Goal: Information Seeking & Learning: Find contact information

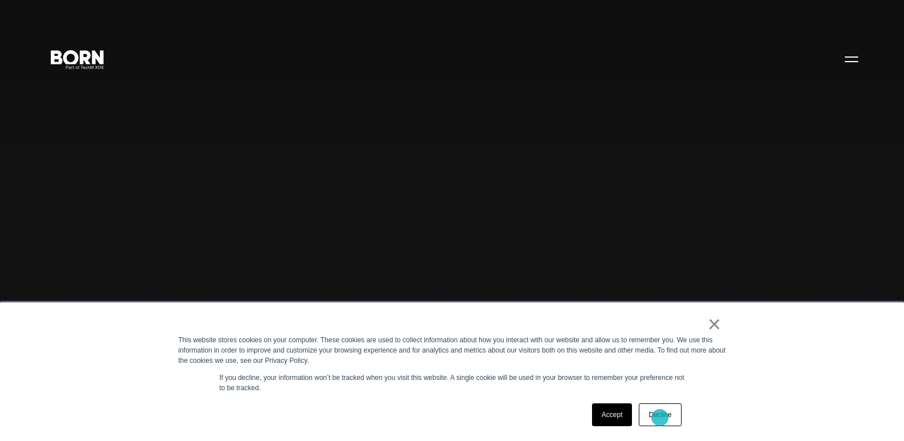
click at [660, 416] on link "Decline" at bounding box center [660, 414] width 42 height 23
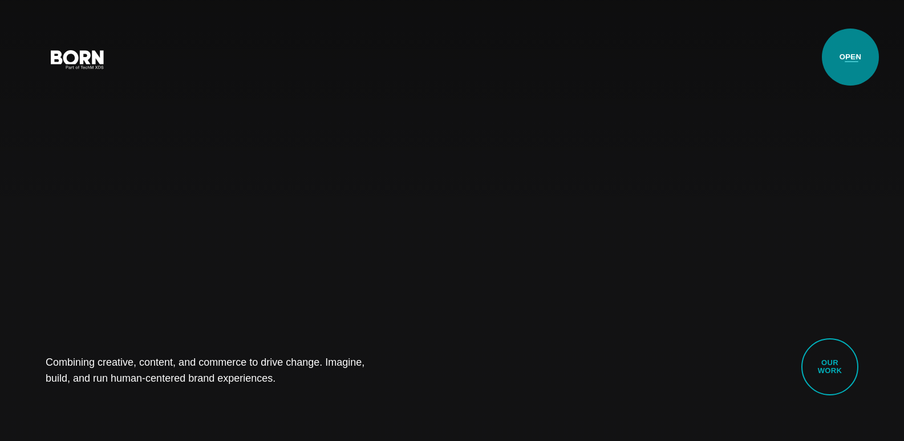
click at [850, 57] on button "Primary Menu" at bounding box center [851, 59] width 27 height 24
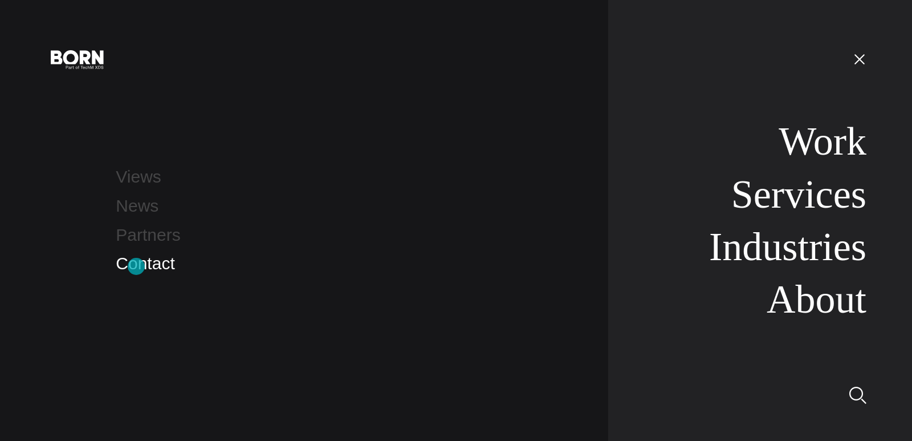
click at [136, 266] on link "Contact" at bounding box center [145, 263] width 59 height 19
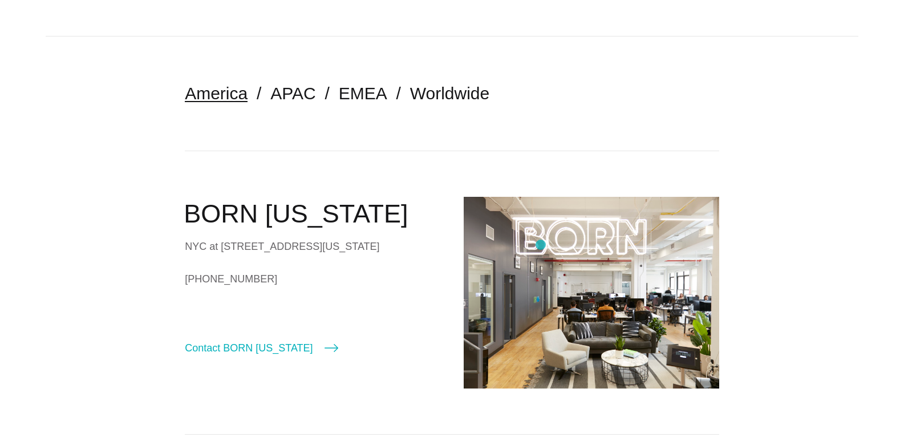
scroll to position [228, 0]
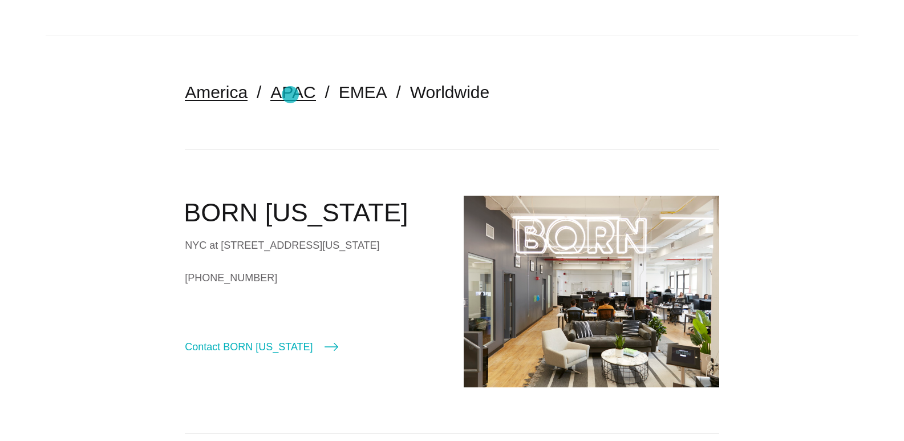
click at [290, 95] on link "APAC" at bounding box center [292, 92] width 45 height 19
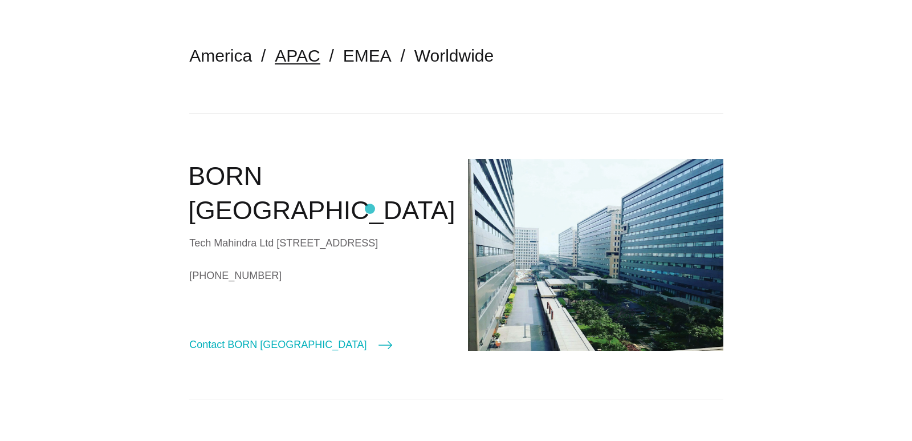
scroll to position [285, 0]
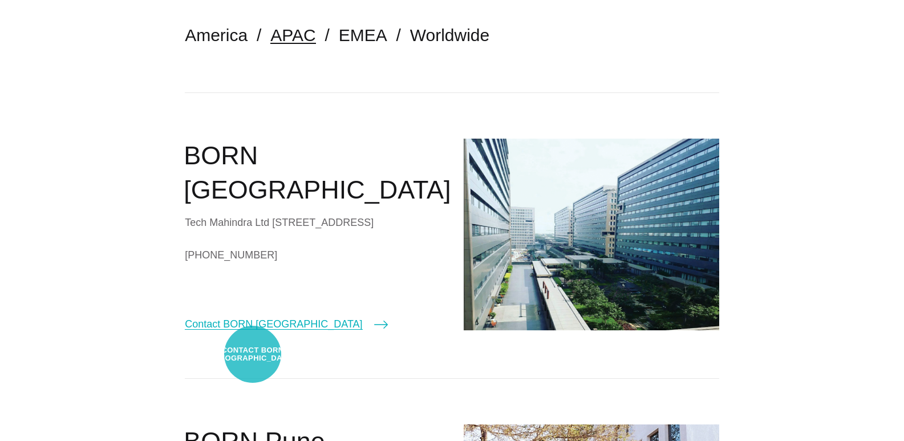
click at [253, 332] on link "Contact BORN [GEOGRAPHIC_DATA]" at bounding box center [286, 324] width 202 height 16
select select "*******"
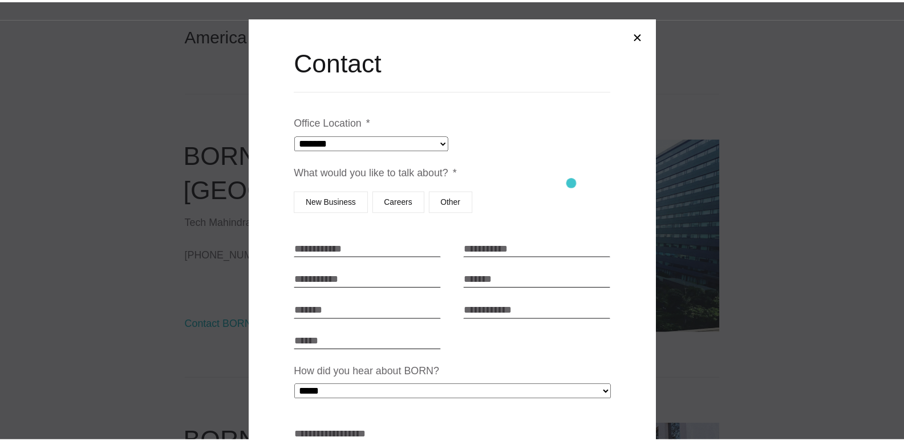
scroll to position [0, 0]
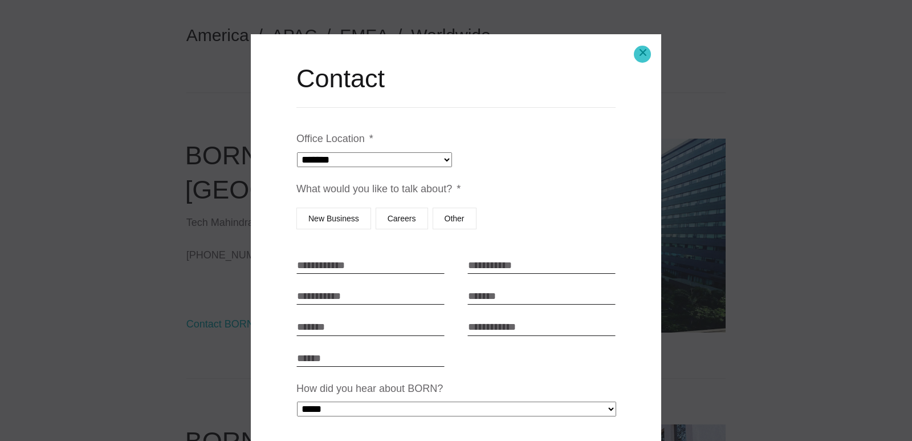
click at [643, 54] on button "Close modal" at bounding box center [642, 52] width 27 height 27
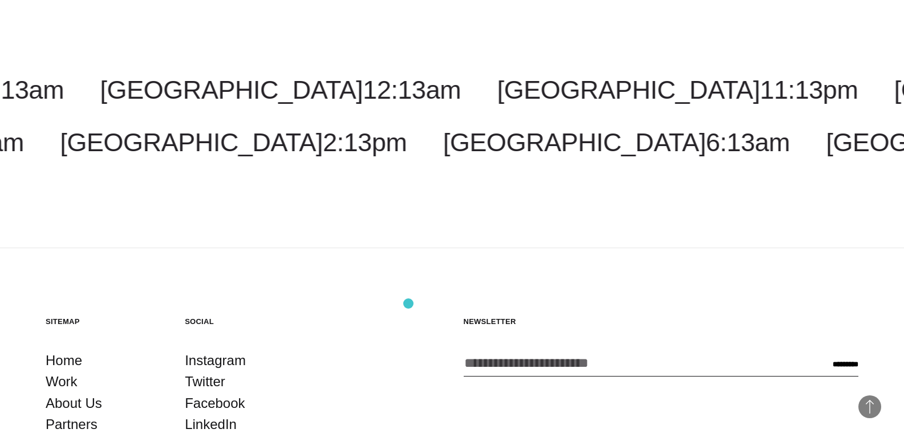
scroll to position [2430, 0]
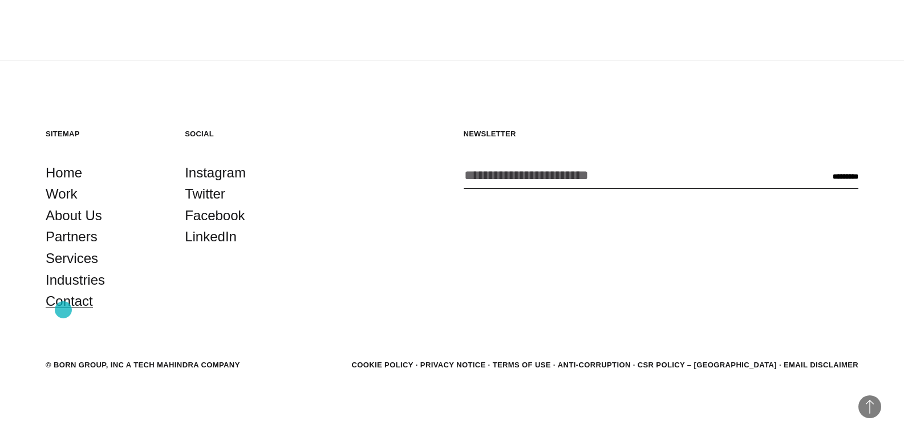
click at [63, 310] on link "Contact" at bounding box center [69, 301] width 47 height 22
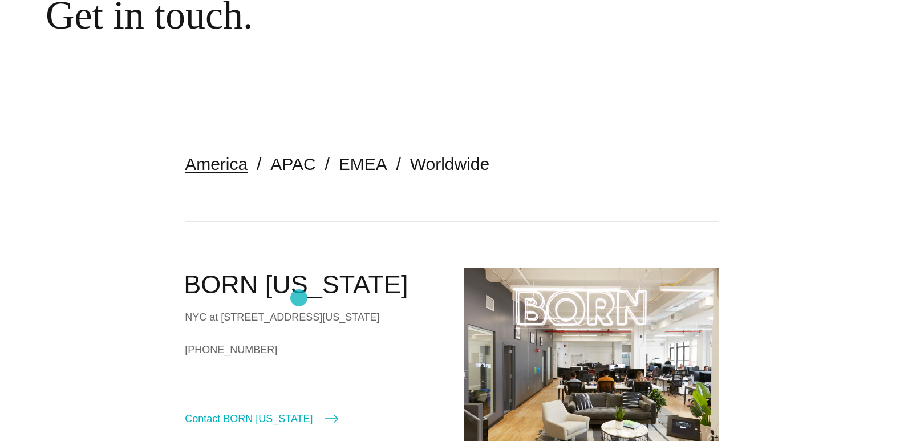
scroll to position [228, 0]
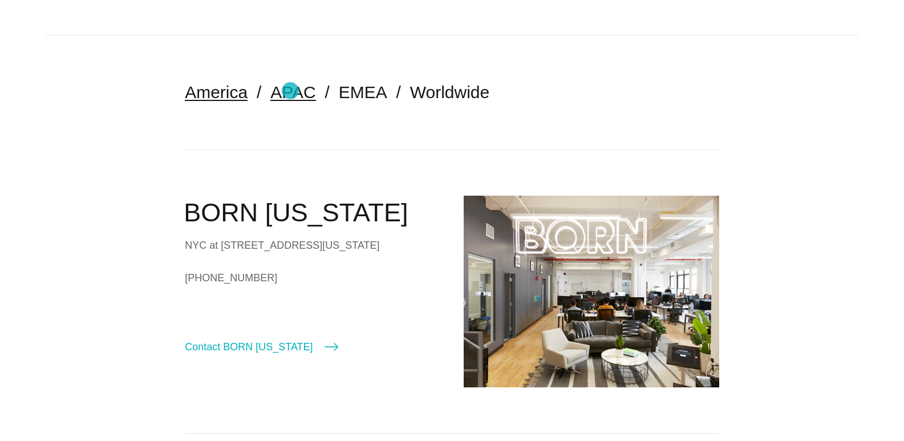
click at [290, 90] on link "APAC" at bounding box center [292, 92] width 45 height 19
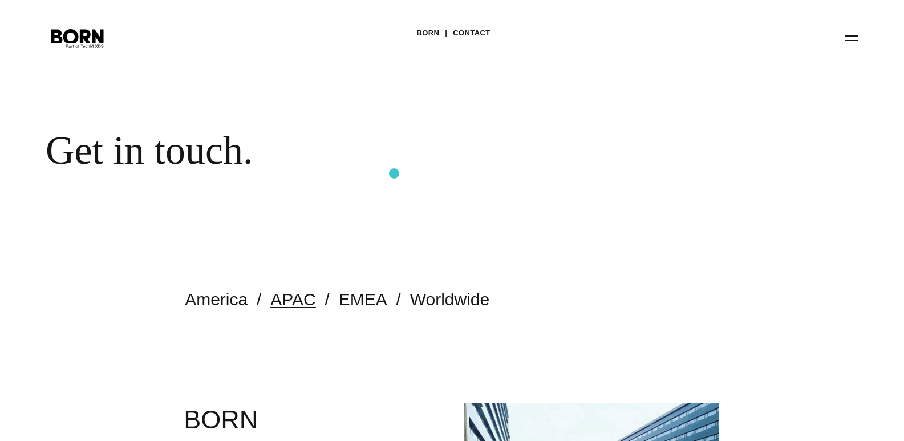
scroll to position [285, 0]
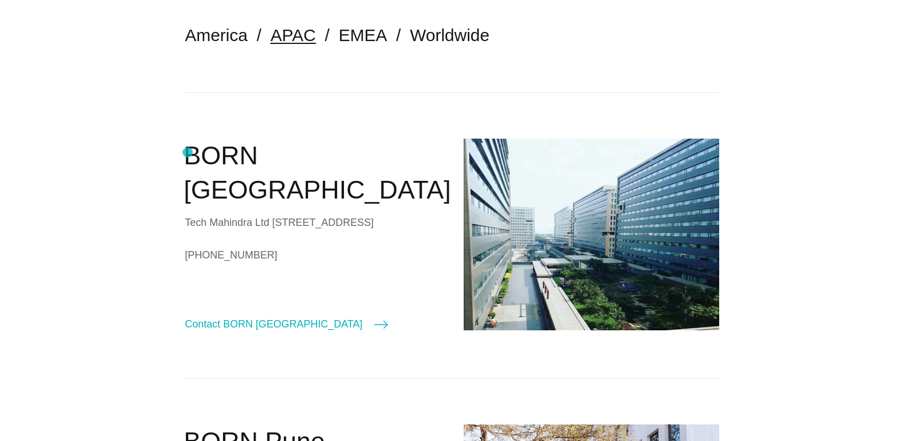
drag, startPoint x: 354, startPoint y: 154, endPoint x: 185, endPoint y: 153, distance: 168.8
click at [185, 153] on h2 "BORN Chennai" at bounding box center [312, 173] width 257 height 69
copy h2 "BORN Chennai"
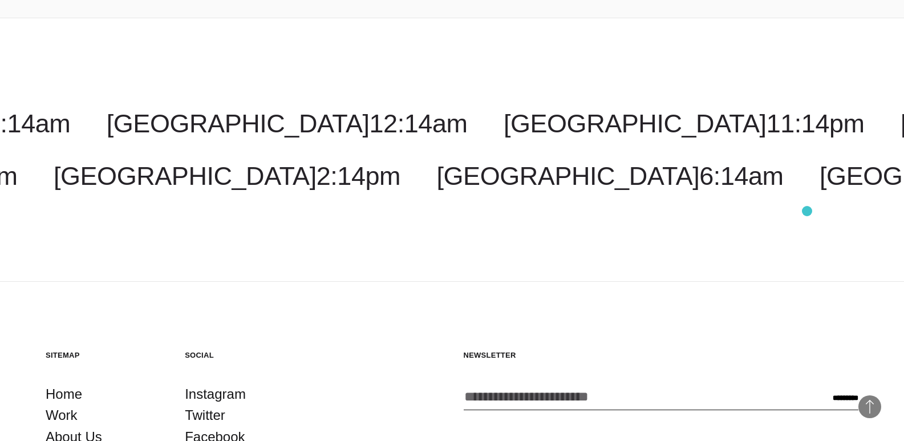
scroll to position [3079, 0]
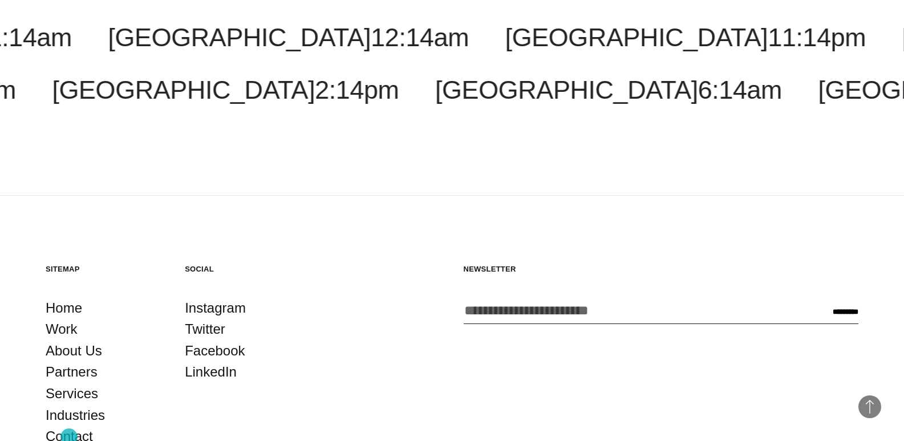
click at [67, 438] on link "Contact" at bounding box center [69, 436] width 47 height 22
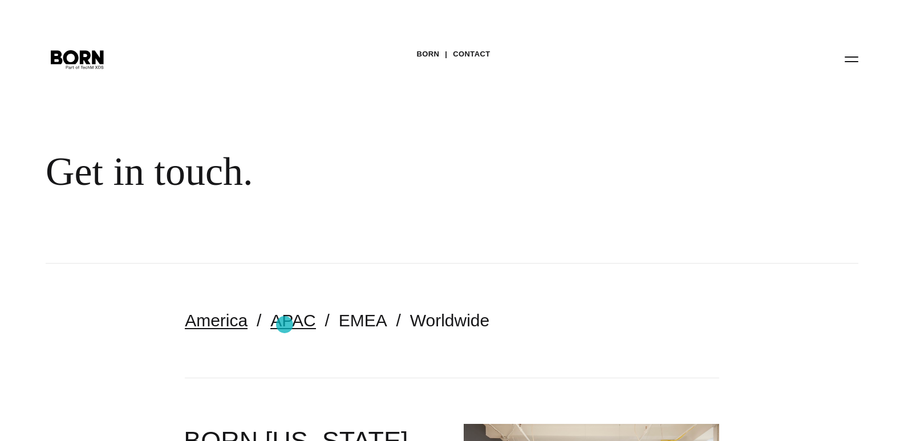
click at [285, 324] on link "APAC" at bounding box center [292, 320] width 45 height 19
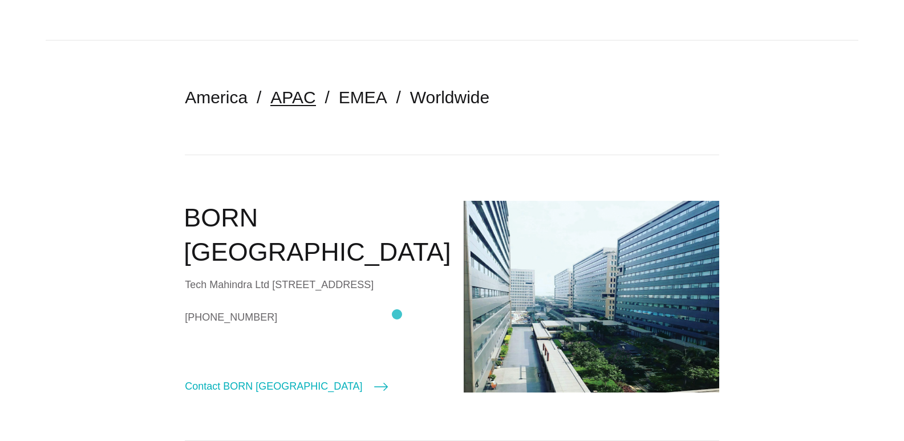
scroll to position [228, 0]
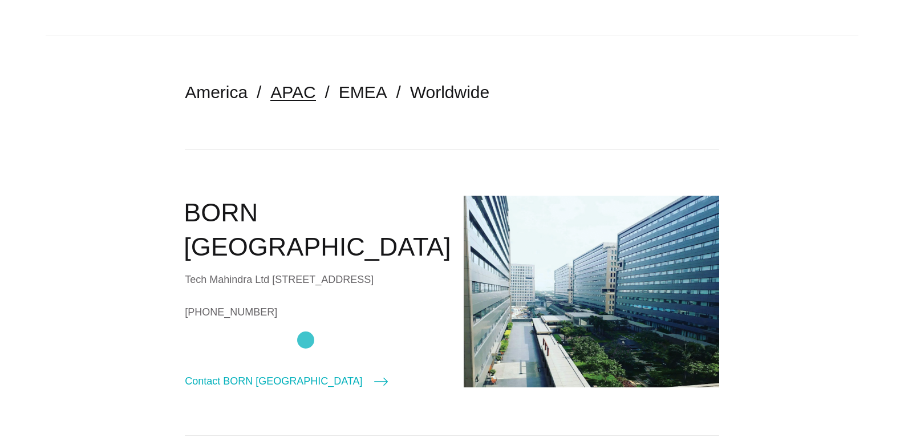
drag, startPoint x: 187, startPoint y: 214, endPoint x: 306, endPoint y: 340, distance: 173.0
click at [306, 340] on div "BORN [GEOGRAPHIC_DATA] Tech Mahindra Ltd [STREET_ADDRESS] [PHONE_NUMBER] Contac…" at bounding box center [312, 293] width 255 height 194
copy div "BORN Chennai Tech Mahindra Ltd [STREET_ADDRESS] [PHONE_NUMBER]"
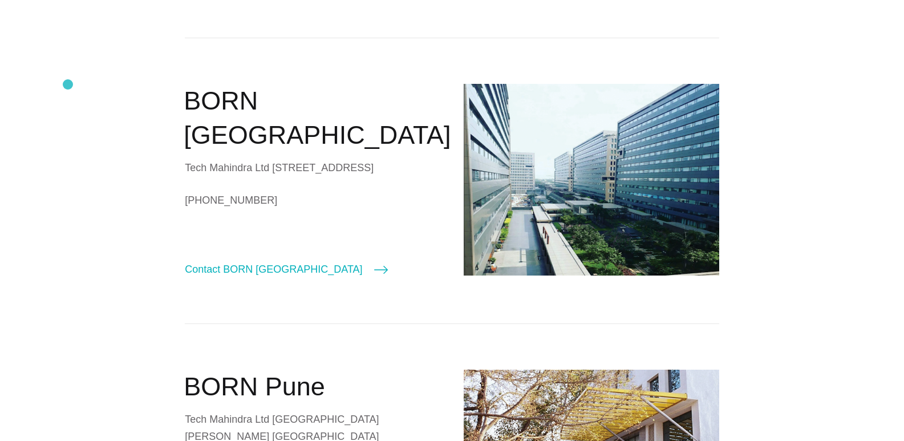
scroll to position [285, 0]
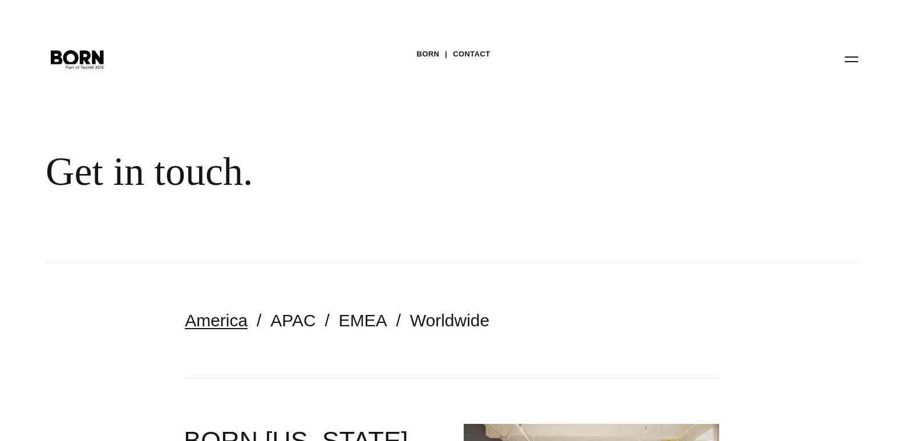
scroll to position [228, 0]
